Goal: Information Seeking & Learning: Learn about a topic

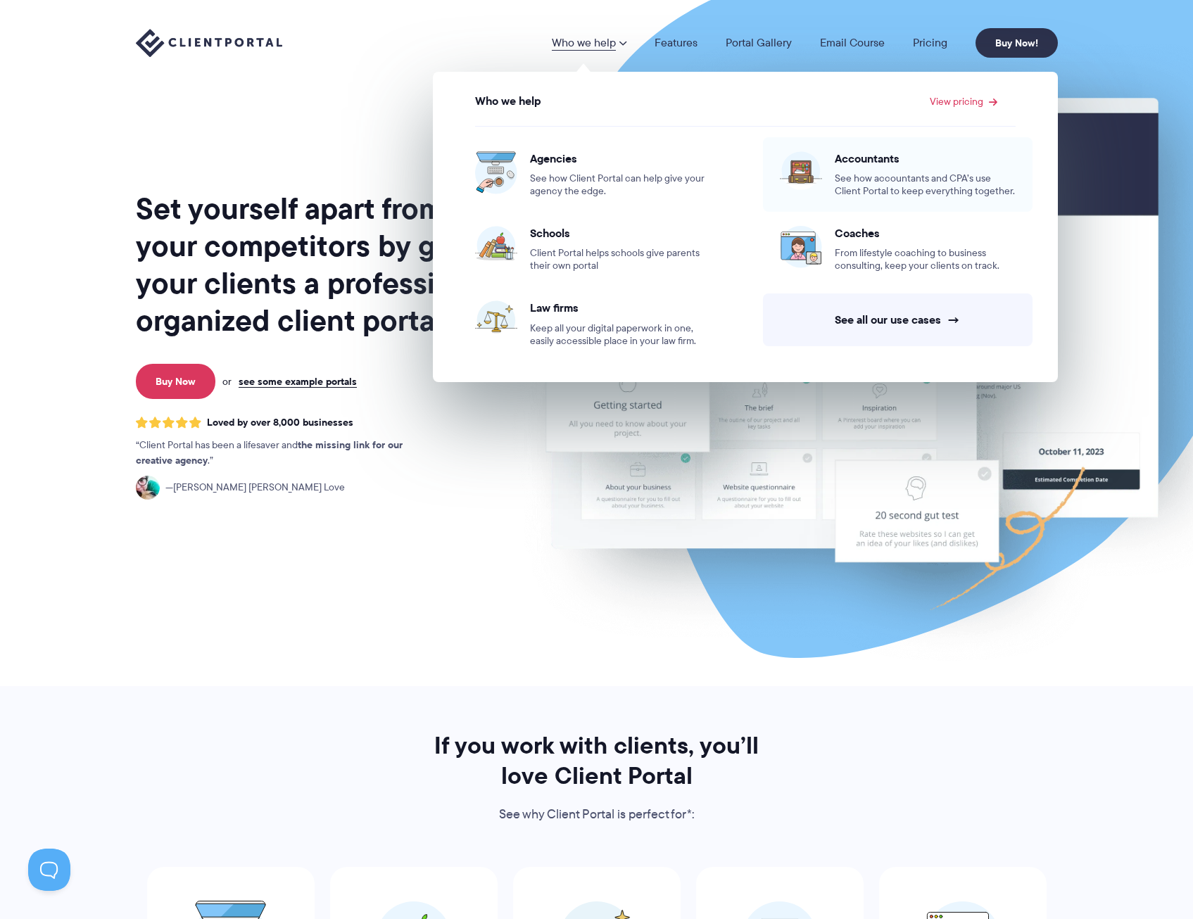
click at [854, 177] on span "See how accountants and CPA’s use Client Portal to keep everything together." at bounding box center [925, 184] width 181 height 25
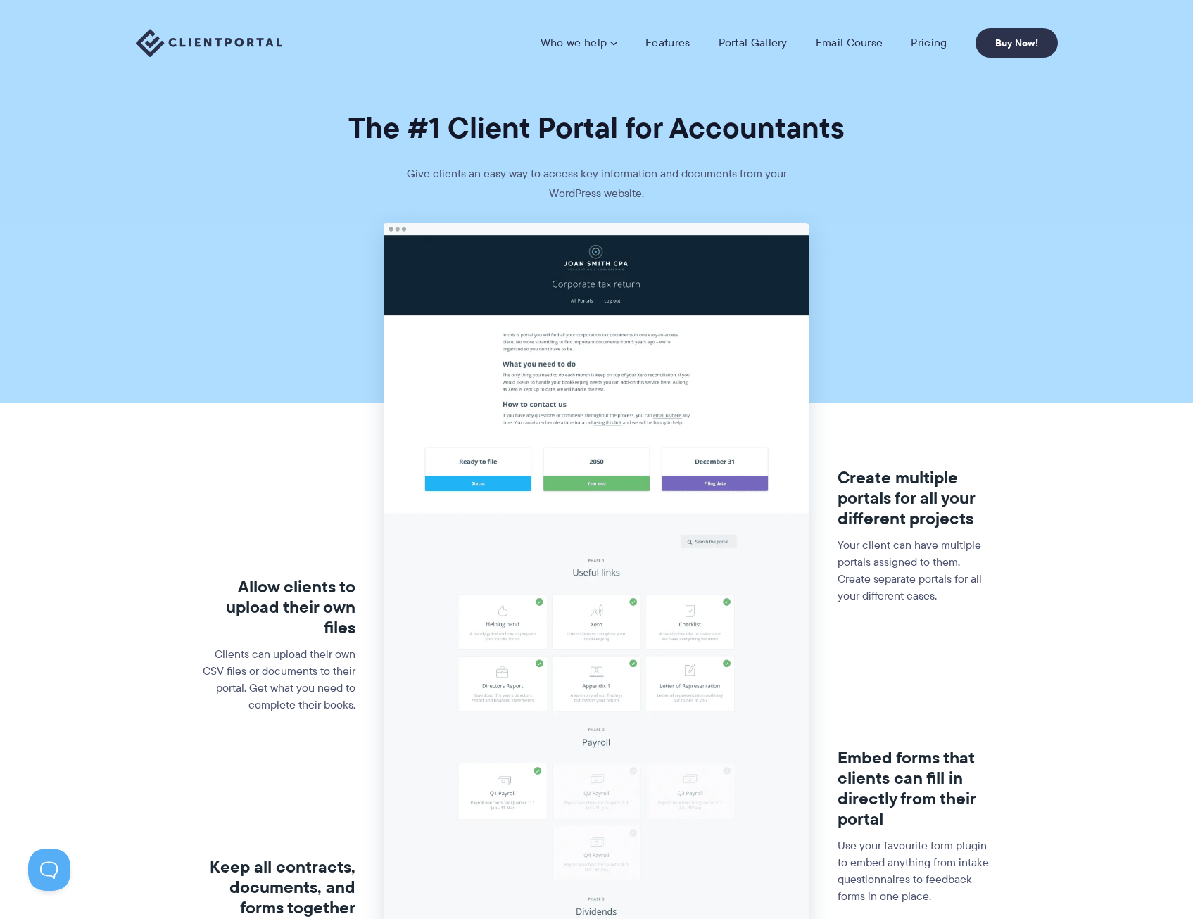
click at [935, 51] on nav "Who we help Who we help View pricing Agencies See how Client Portal can help gi…" at bounding box center [799, 43] width 517 height 30
click at [933, 45] on link "Pricing" at bounding box center [929, 43] width 36 height 14
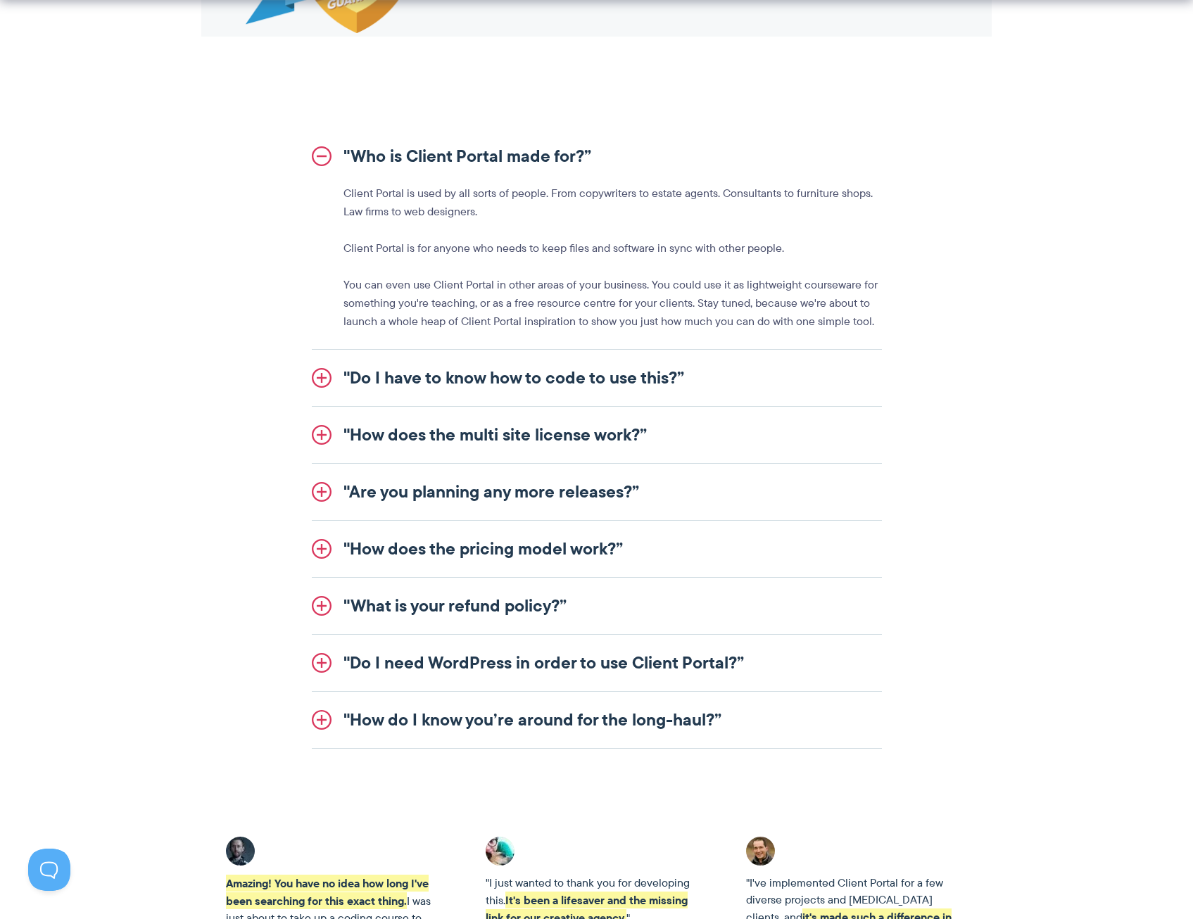
scroll to position [1549, 0]
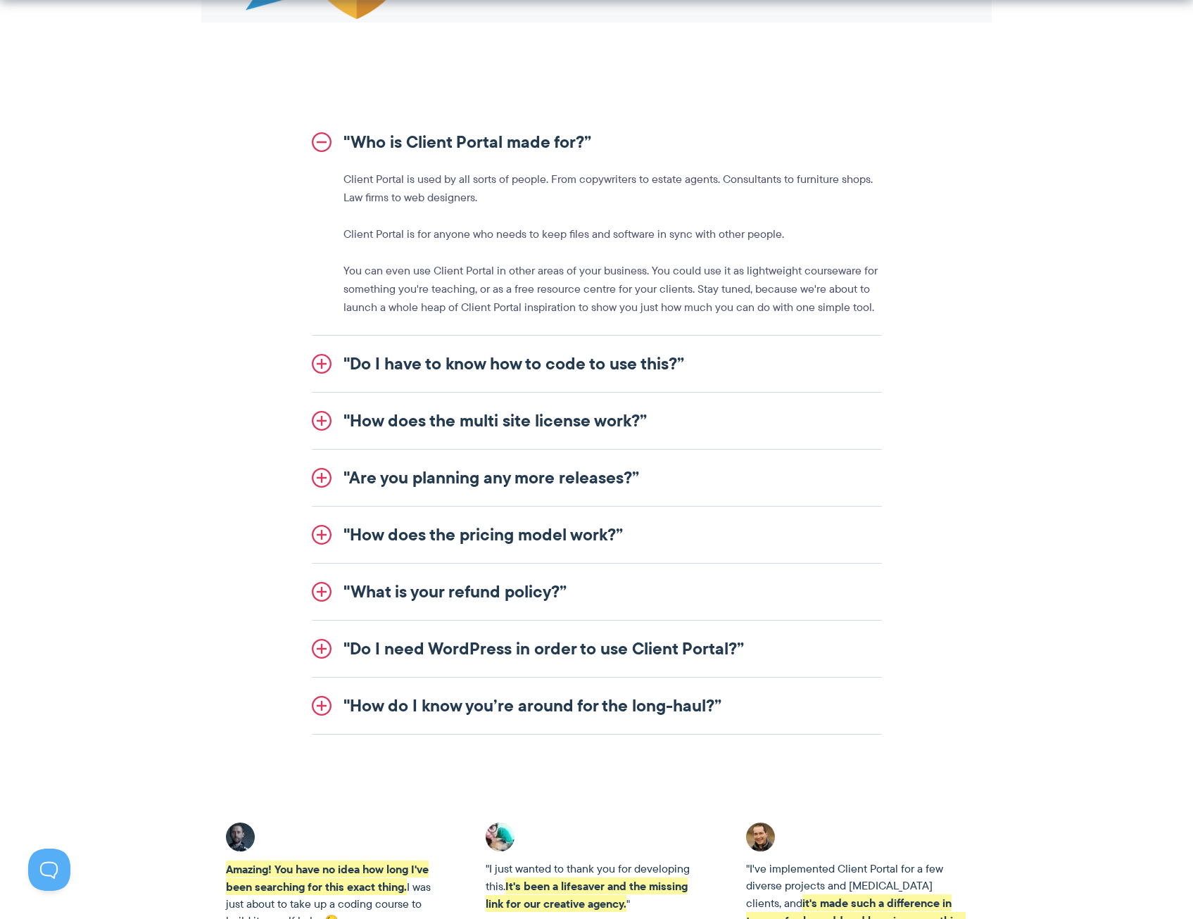
click at [413, 372] on link ""Do I have to know how to code to use this?”" at bounding box center [597, 364] width 570 height 56
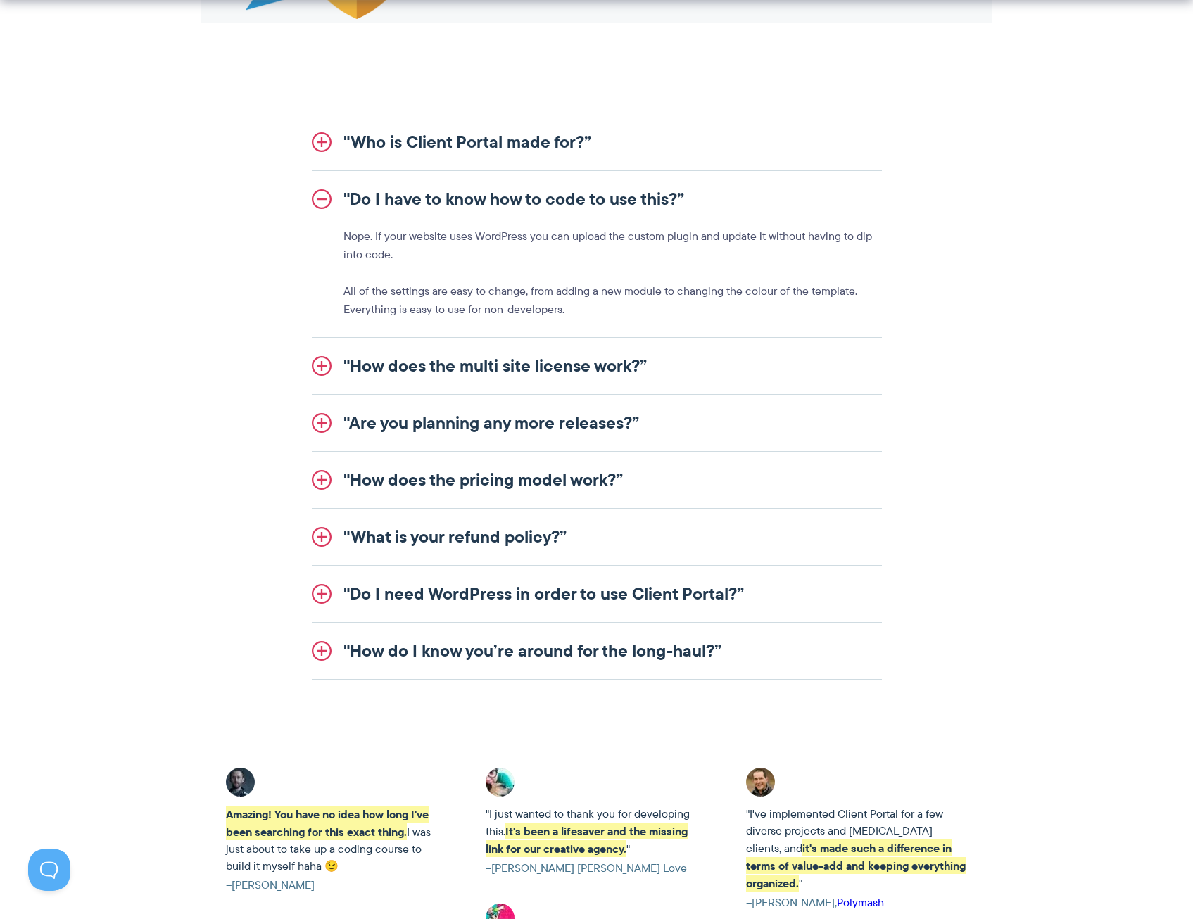
click at [393, 376] on link ""How does the multi site license work?”" at bounding box center [597, 366] width 570 height 56
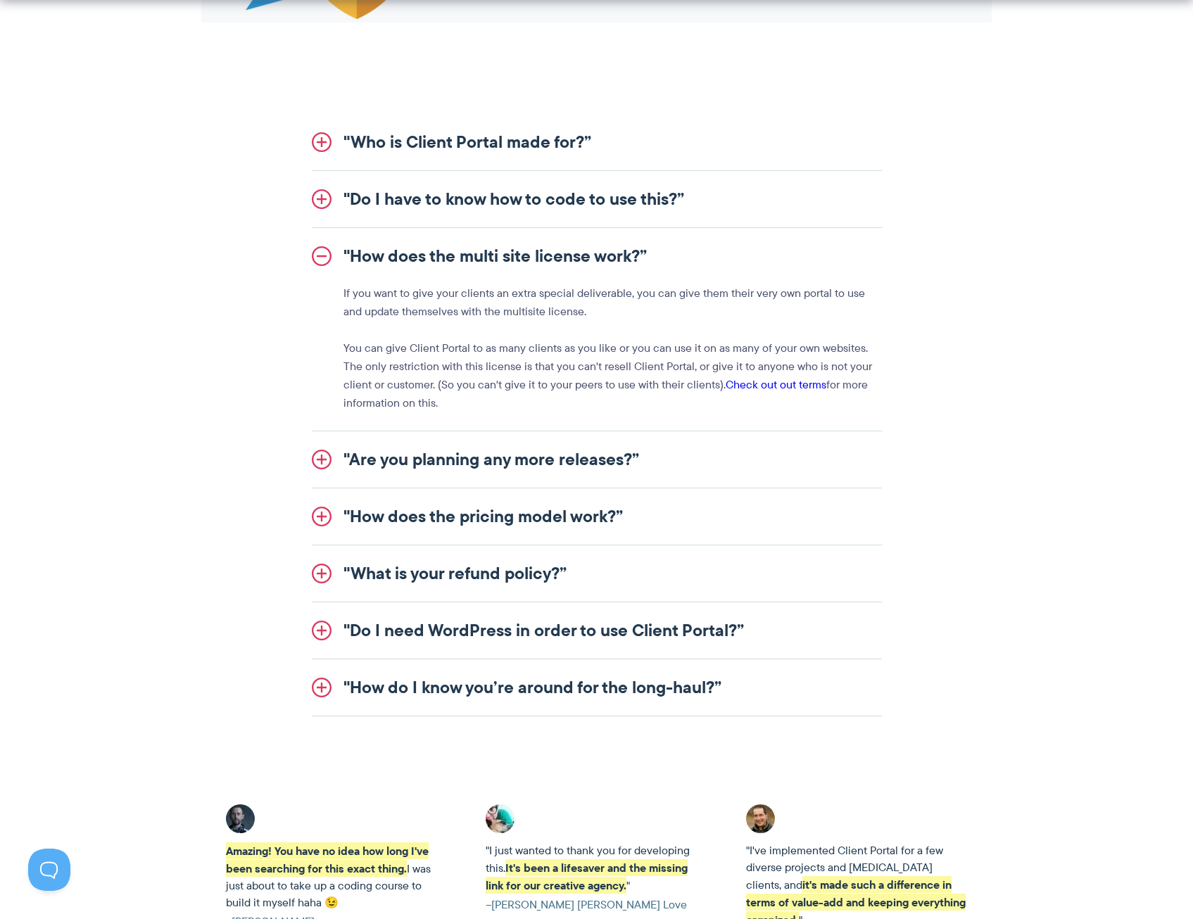
click at [376, 454] on link ""Are you planning any more releases?”" at bounding box center [597, 459] width 570 height 56
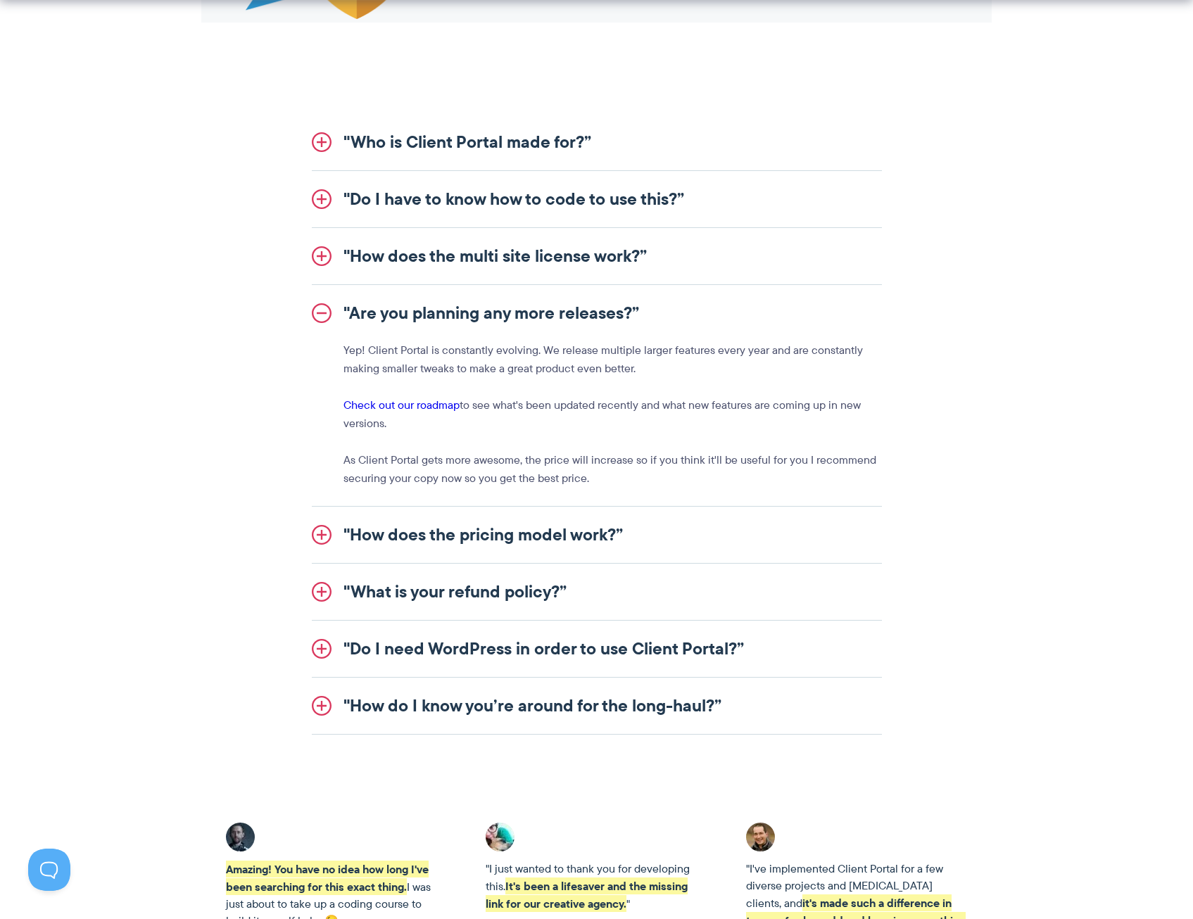
click at [373, 530] on link ""How does the pricing model work?”" at bounding box center [597, 535] width 570 height 56
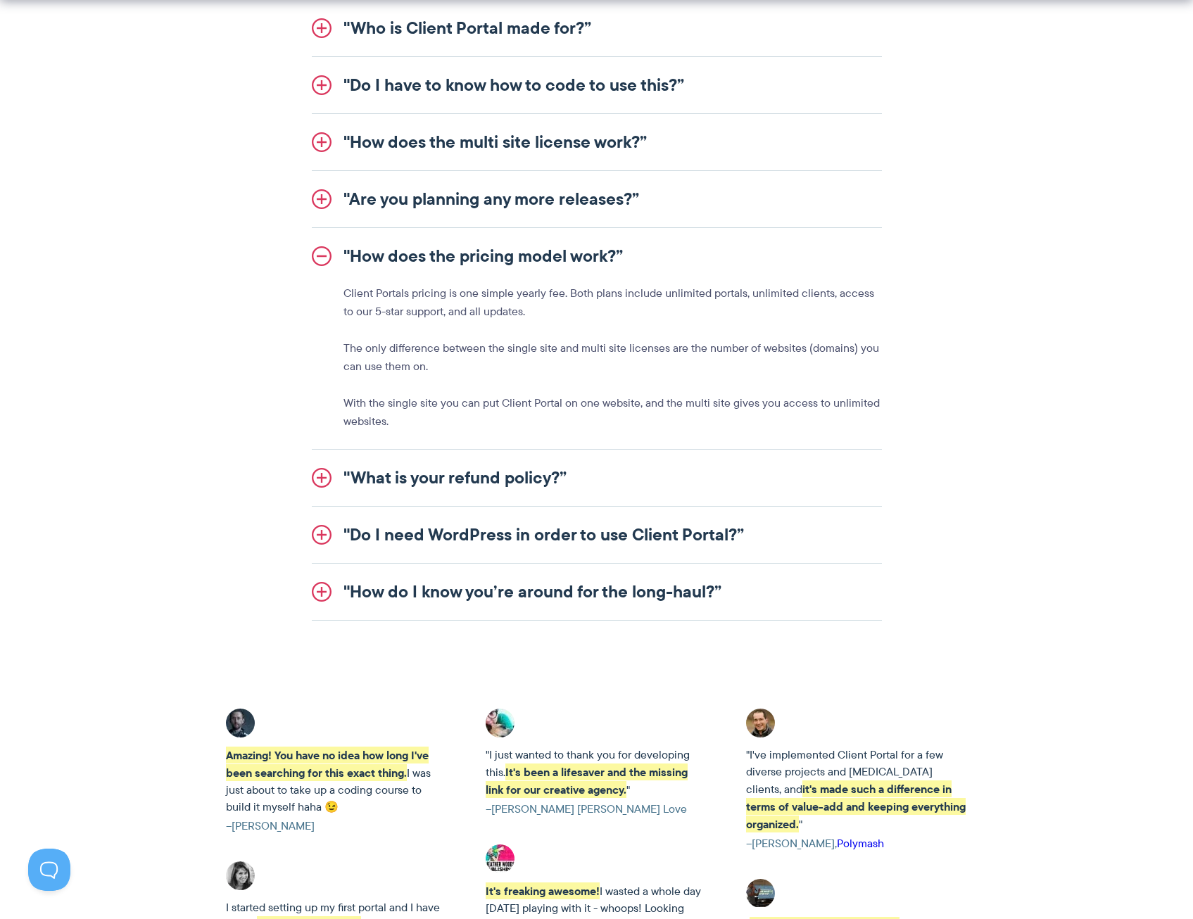
scroll to position [1689, 0]
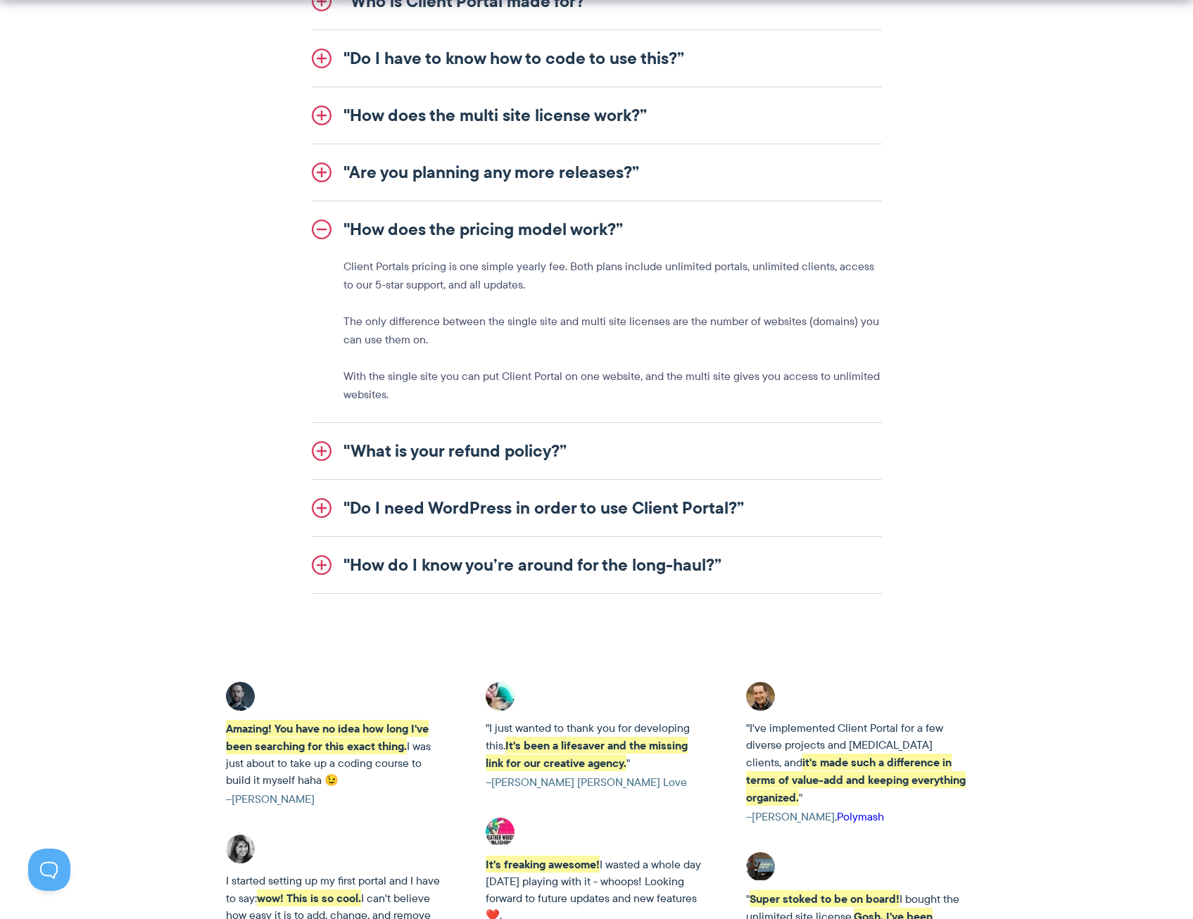
click at [384, 471] on link ""What is your refund policy?”" at bounding box center [597, 451] width 570 height 56
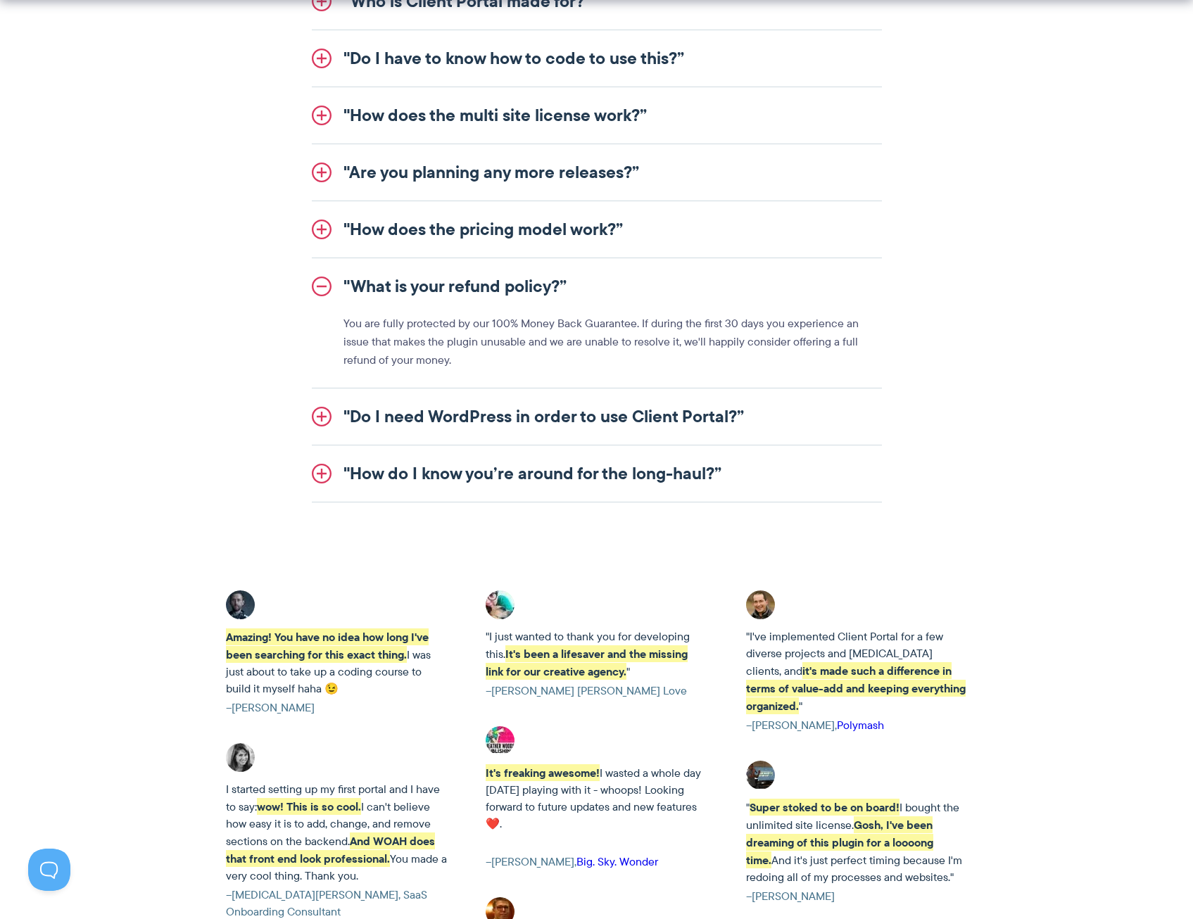
click at [435, 231] on link ""How does the pricing model work?”" at bounding box center [597, 229] width 570 height 56
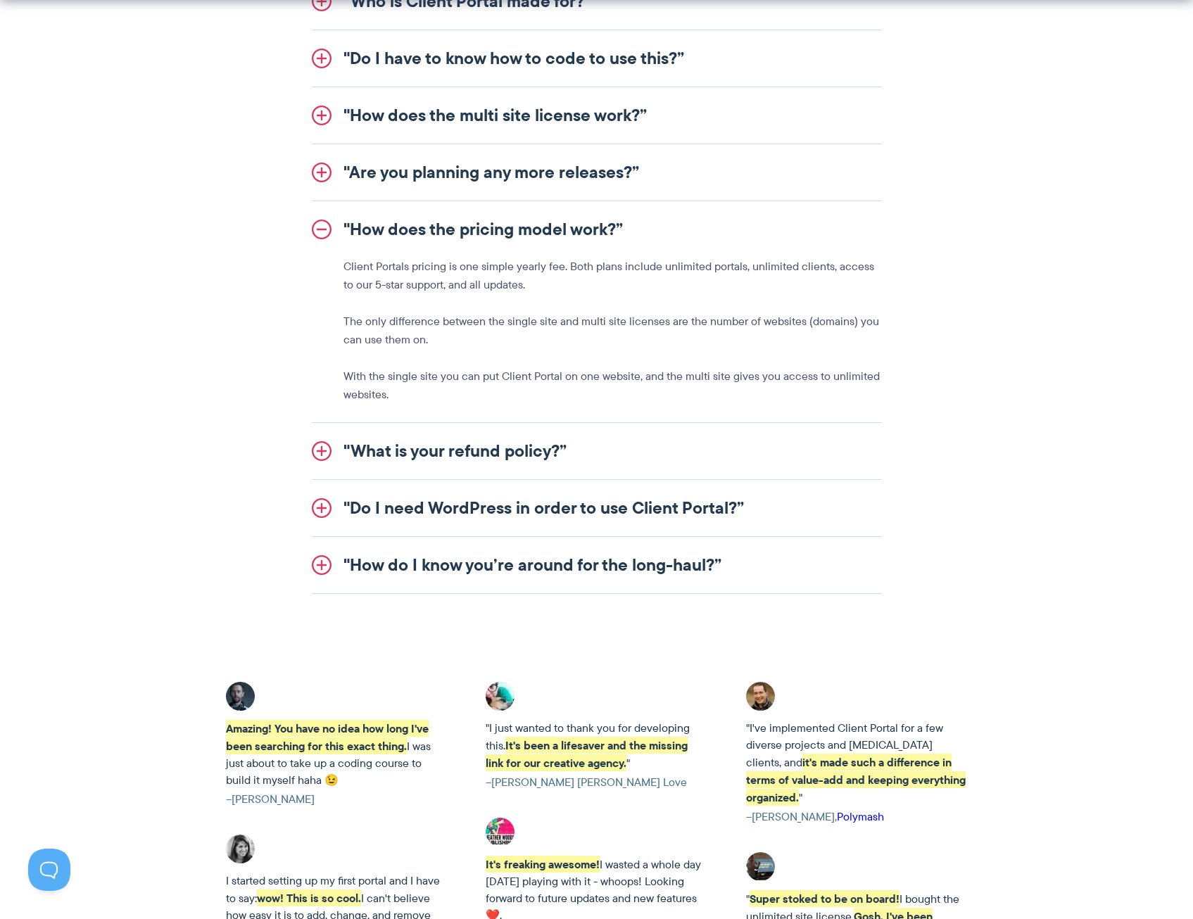
click at [376, 508] on link ""Do I need WordPress in order to use Client Portal?”" at bounding box center [597, 508] width 570 height 56
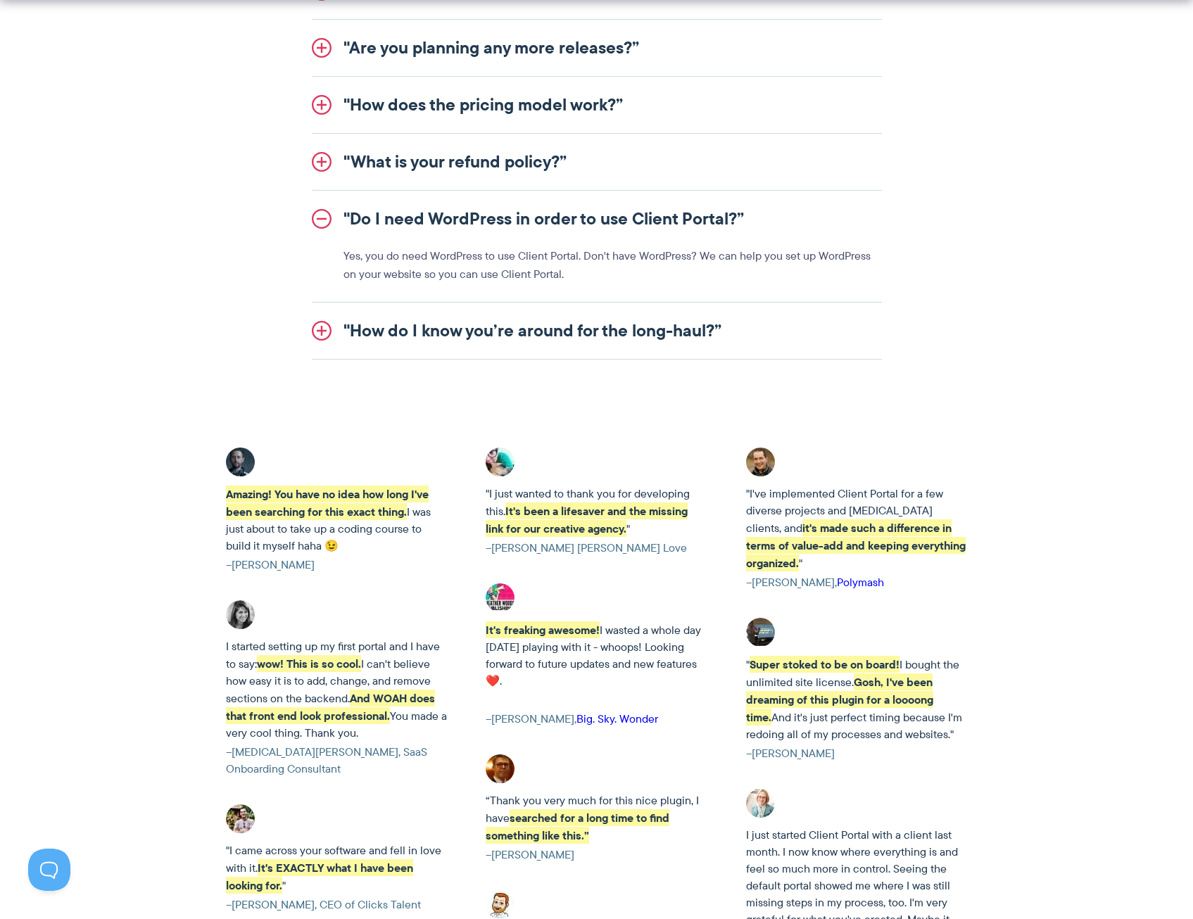
scroll to position [1830, 0]
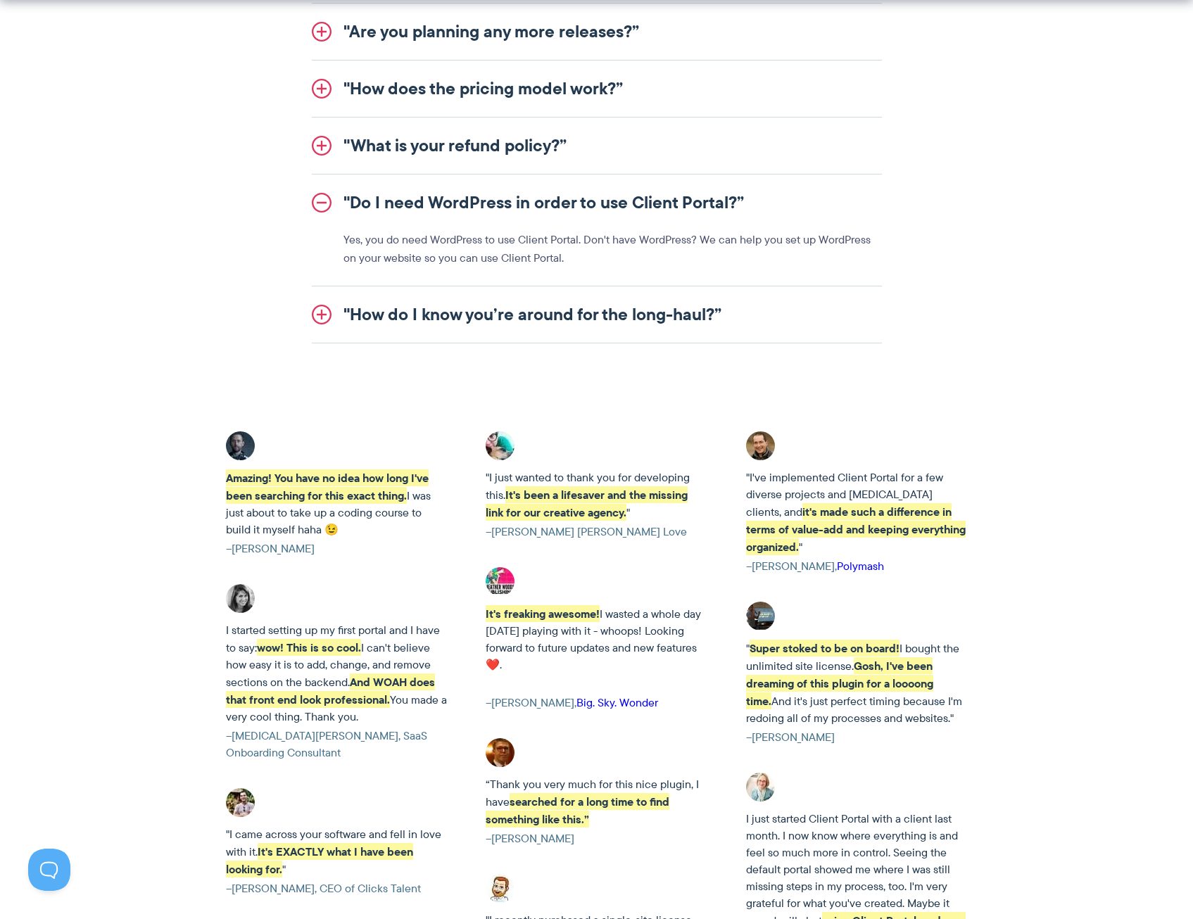
click at [394, 308] on link ""How do I know you’re around for the long-haul?”" at bounding box center [597, 314] width 570 height 56
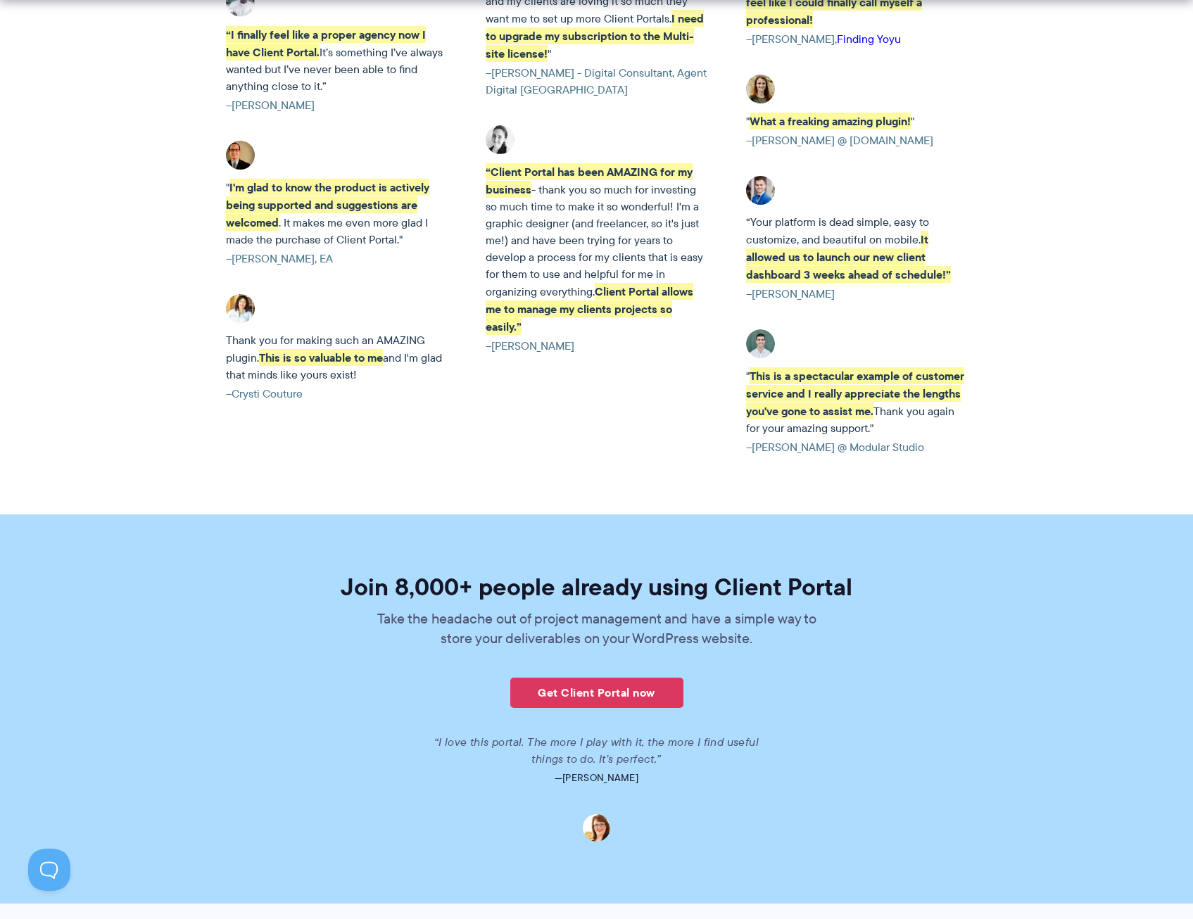
scroll to position [3143, 0]
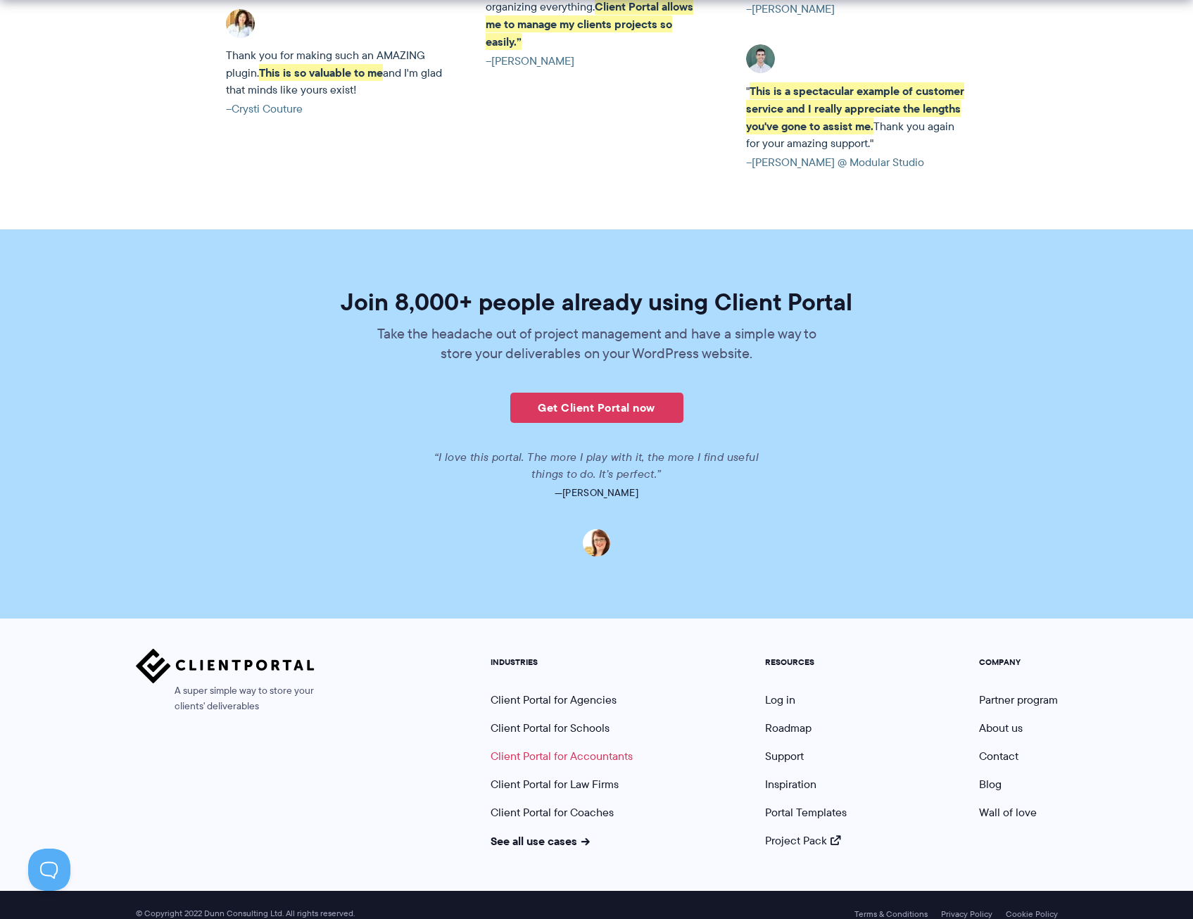
click at [594, 748] on link "Client Portal for Accountants" at bounding box center [562, 756] width 142 height 16
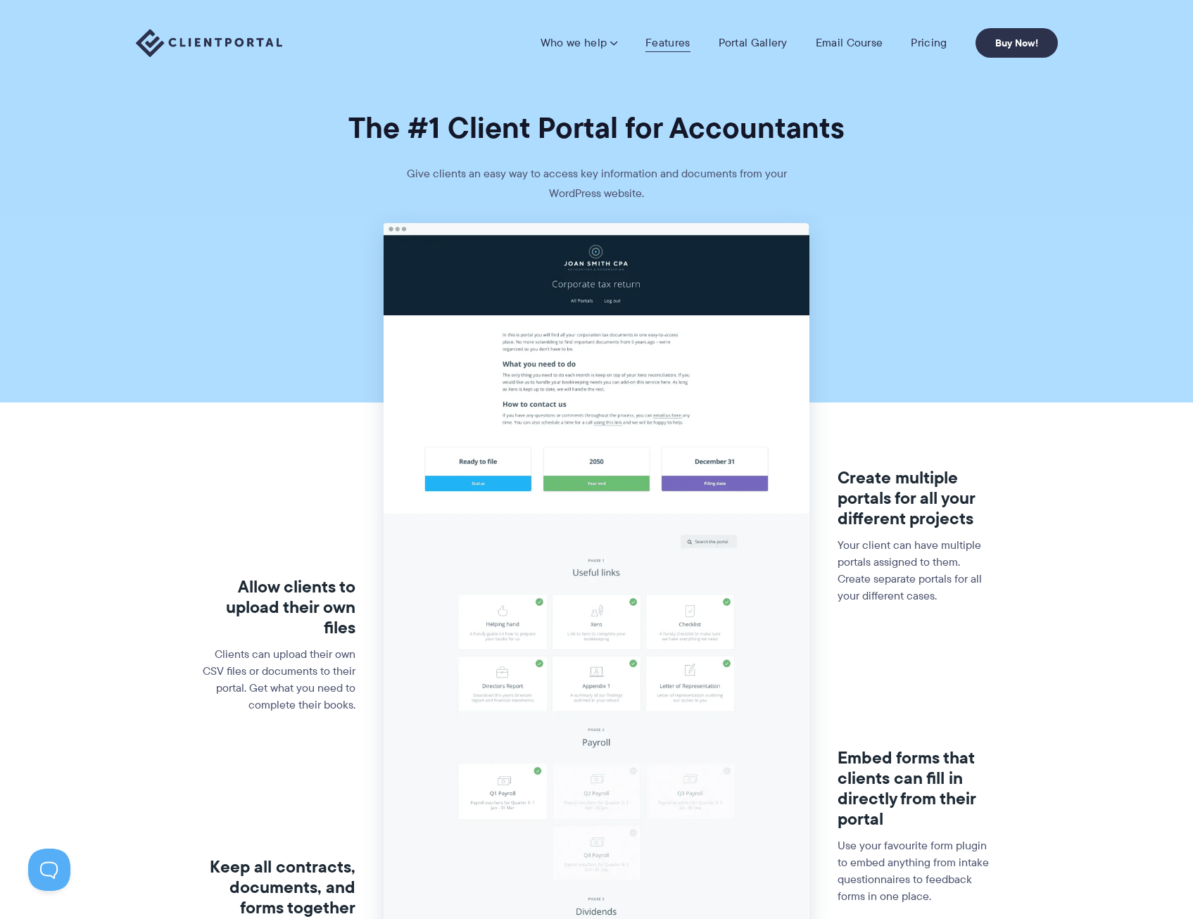
click at [685, 44] on link "Features" at bounding box center [667, 43] width 44 height 14
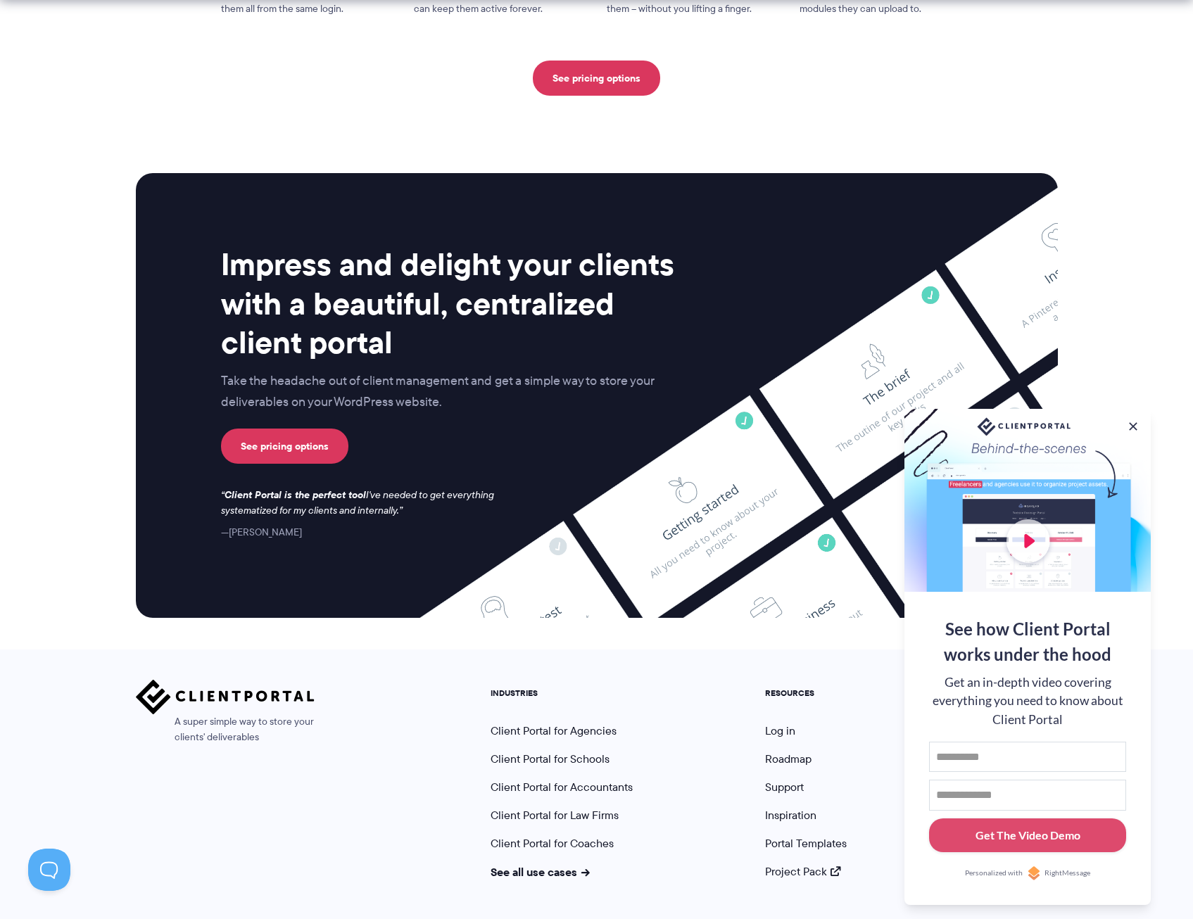
scroll to position [3434, 0]
